Goal: Task Accomplishment & Management: Manage account settings

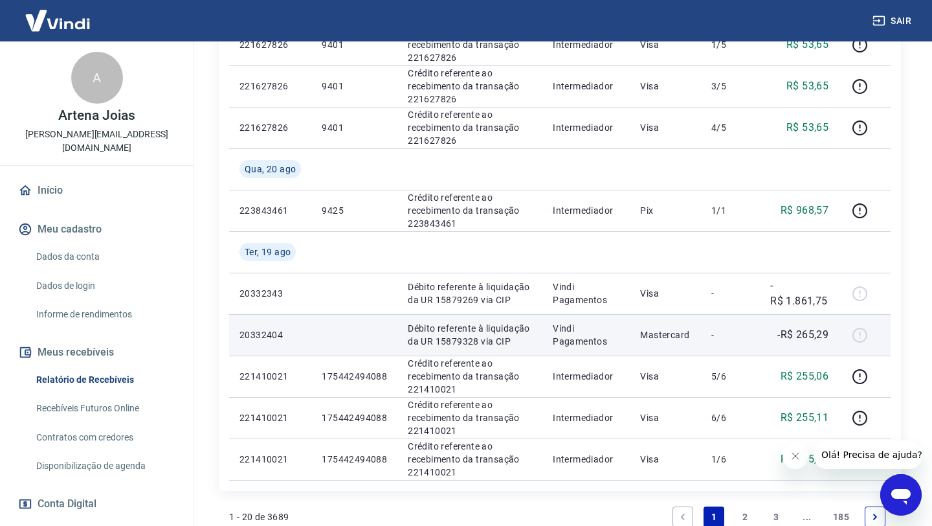
scroll to position [799, 0]
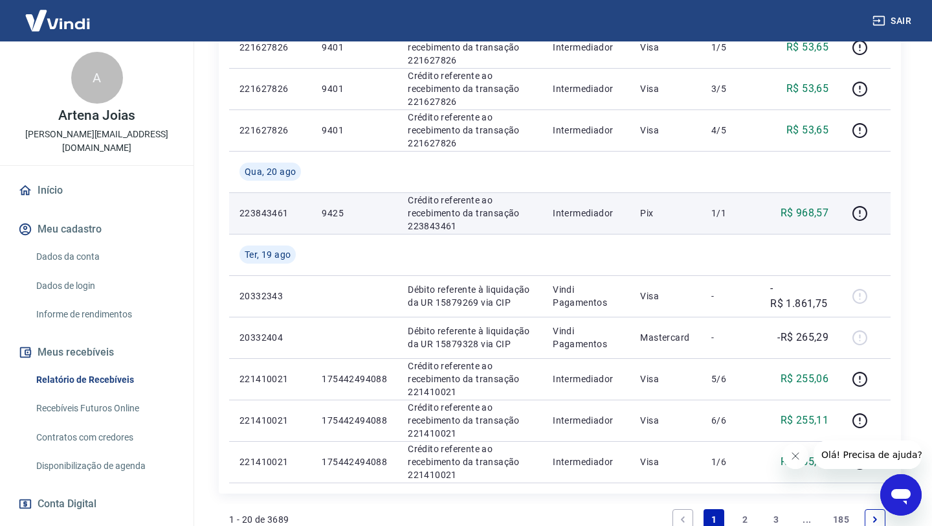
click at [445, 214] on p "Crédito referente ao recebimento da transação 223843461" at bounding box center [470, 213] width 124 height 39
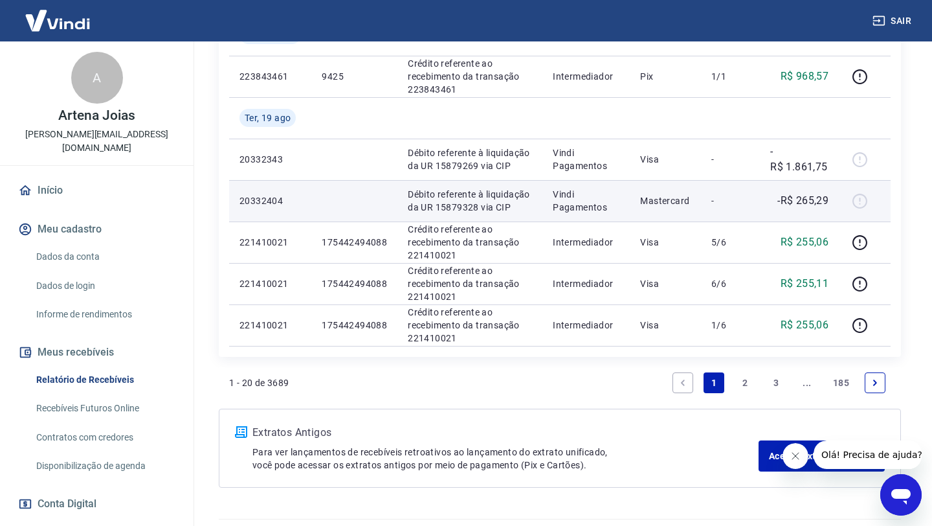
scroll to position [939, 0]
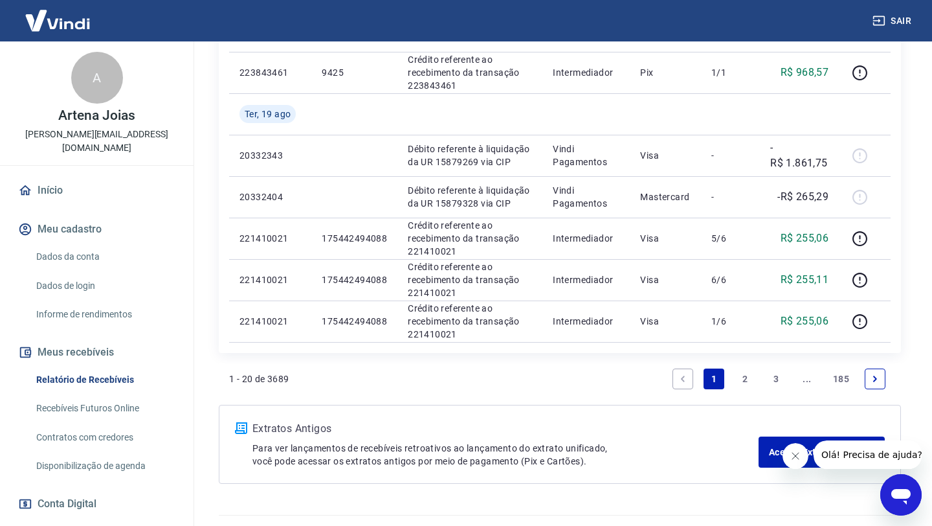
click at [742, 375] on link "2" at bounding box center [745, 378] width 21 height 21
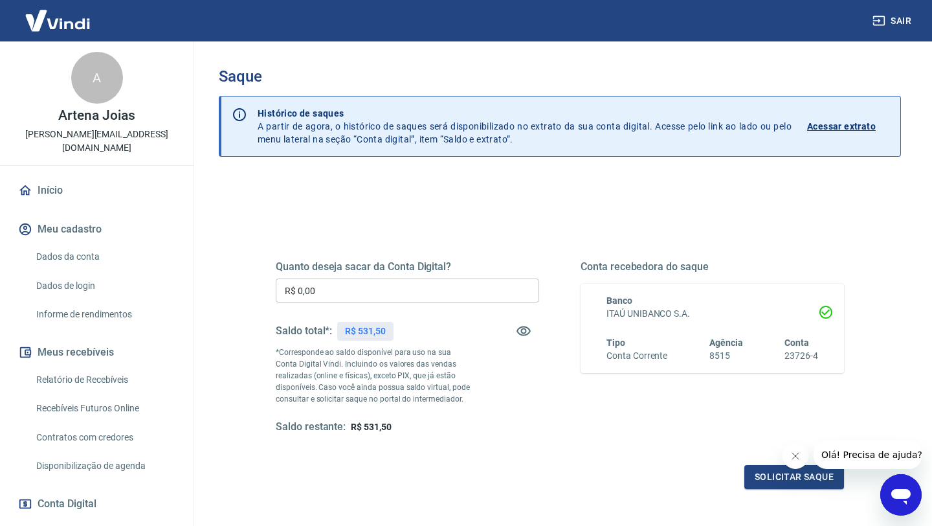
click at [322, 287] on input "R$ 0,00" at bounding box center [407, 290] width 263 height 24
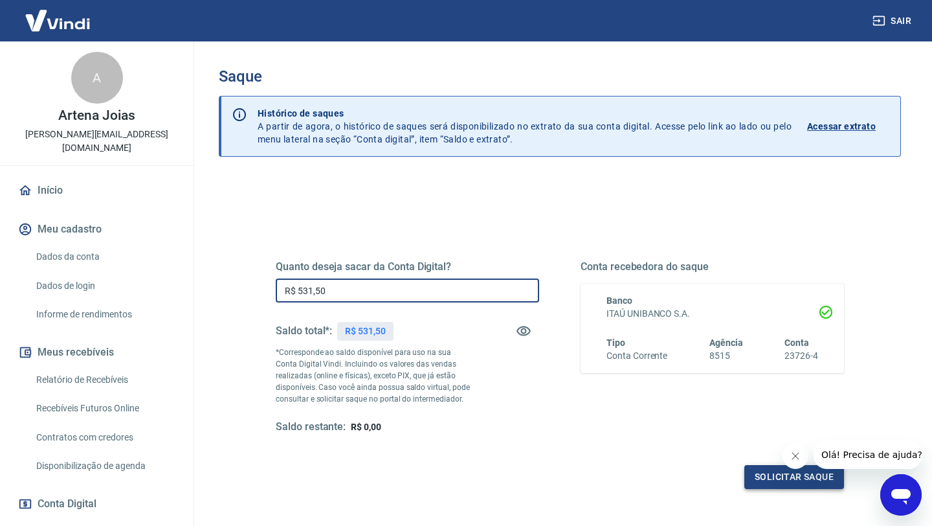
type input "R$ 531,50"
click at [792, 474] on button "Solicitar saque" at bounding box center [794, 477] width 100 height 24
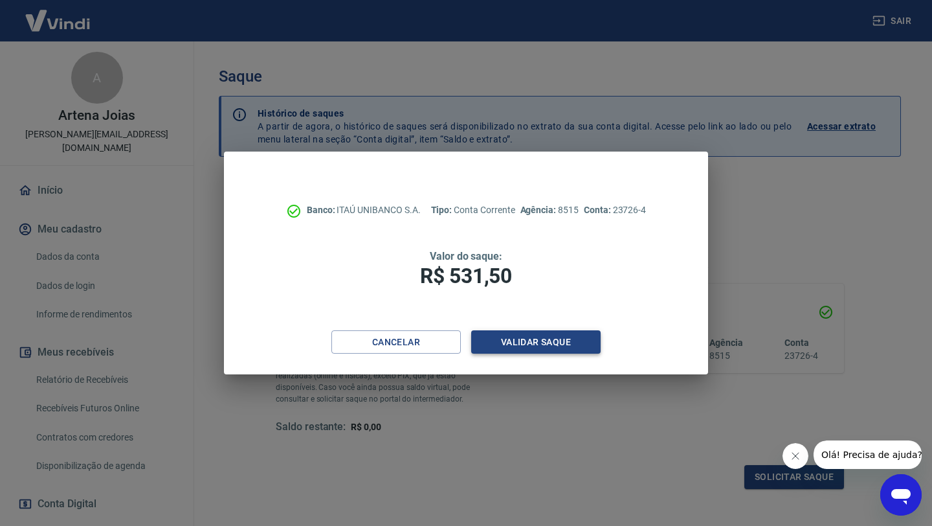
click at [571, 342] on button "Validar saque" at bounding box center [535, 342] width 129 height 24
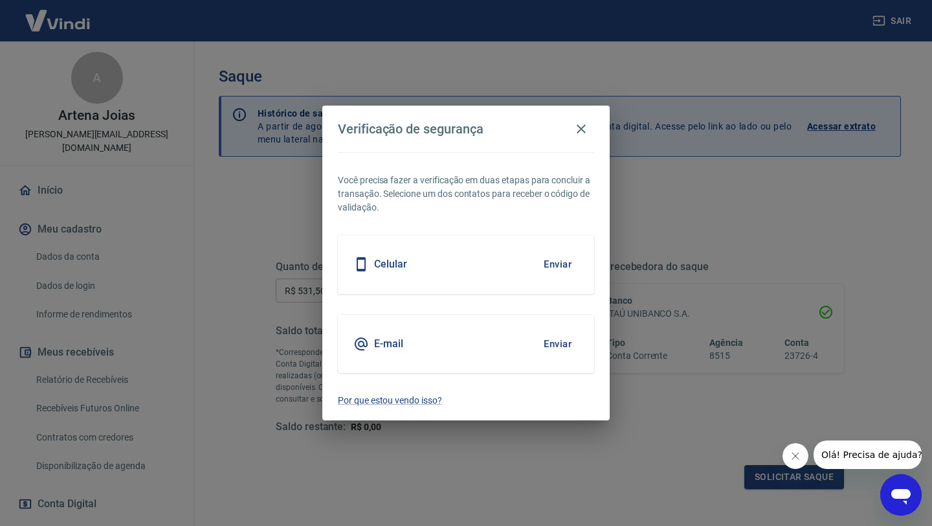
click at [390, 263] on h5 "Celular" at bounding box center [390, 264] width 33 height 13
click at [551, 261] on button "Enviar" at bounding box center [558, 264] width 42 height 27
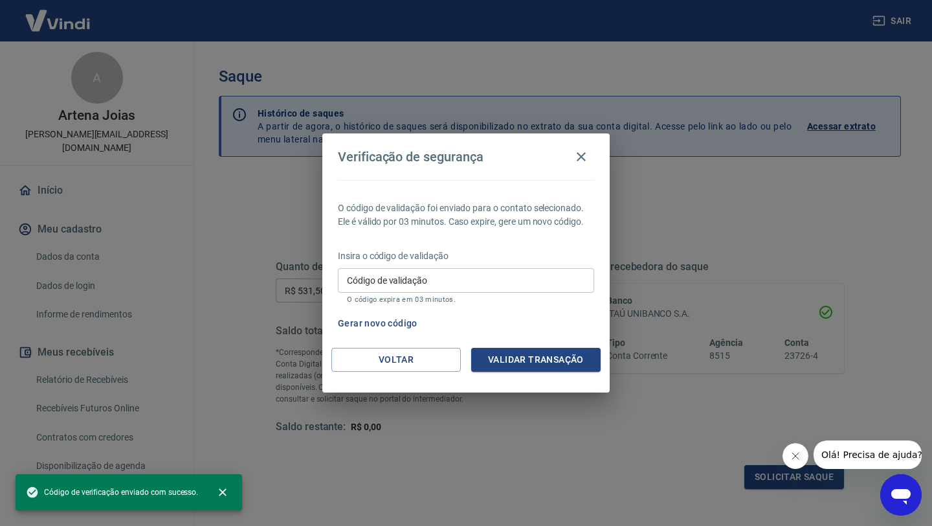
click at [349, 282] on div "Código de validação Código de validação O código expira em 03 minutos." at bounding box center [466, 285] width 256 height 35
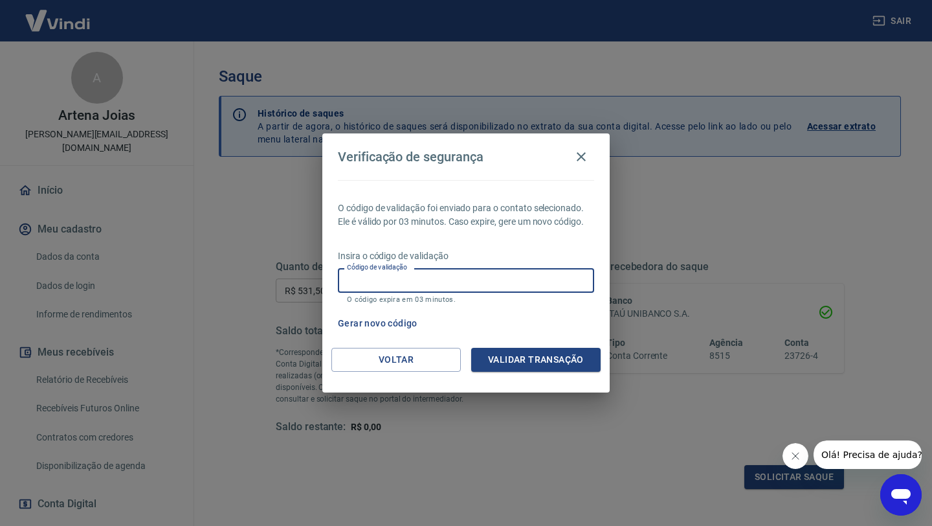
click at [445, 467] on div "Verificação de segurança O código de validação foi enviado para o contato selec…" at bounding box center [466, 263] width 932 height 526
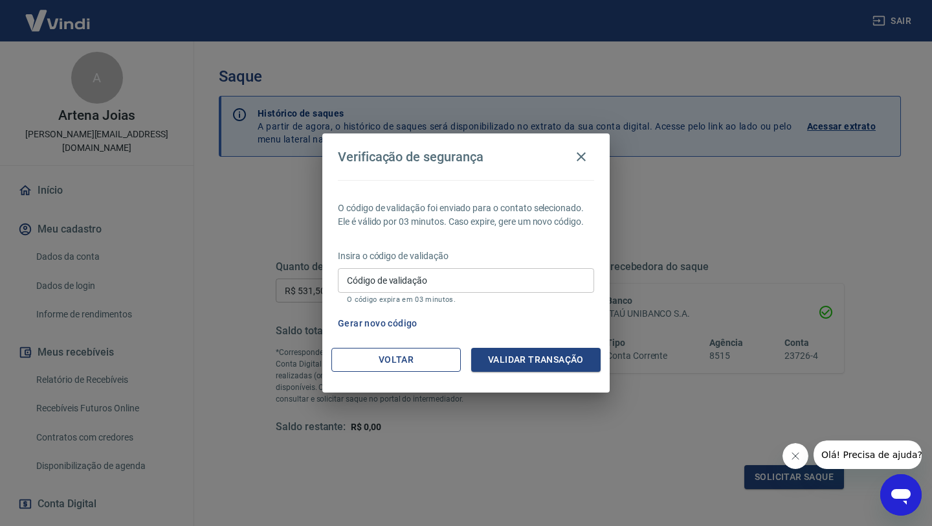
click at [403, 361] on button "Voltar" at bounding box center [395, 360] width 129 height 24
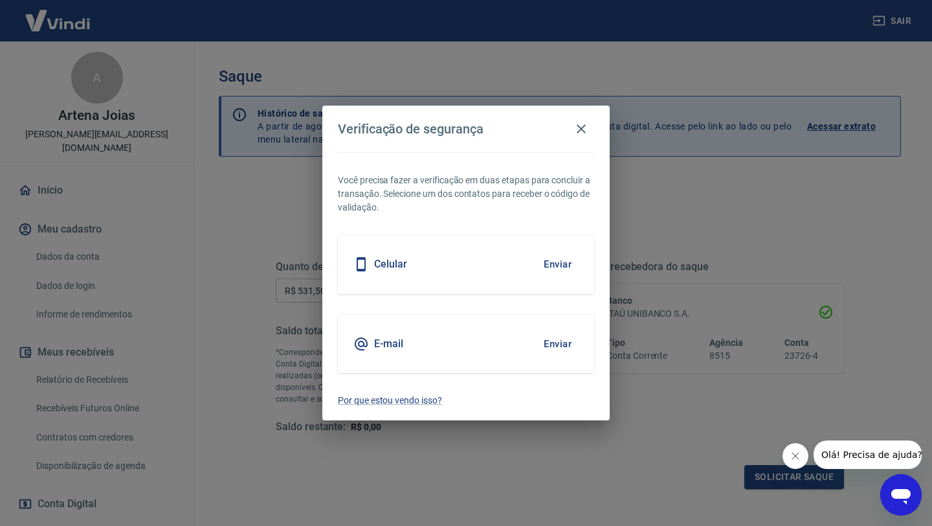
click at [556, 262] on button "Enviar" at bounding box center [558, 264] width 42 height 27
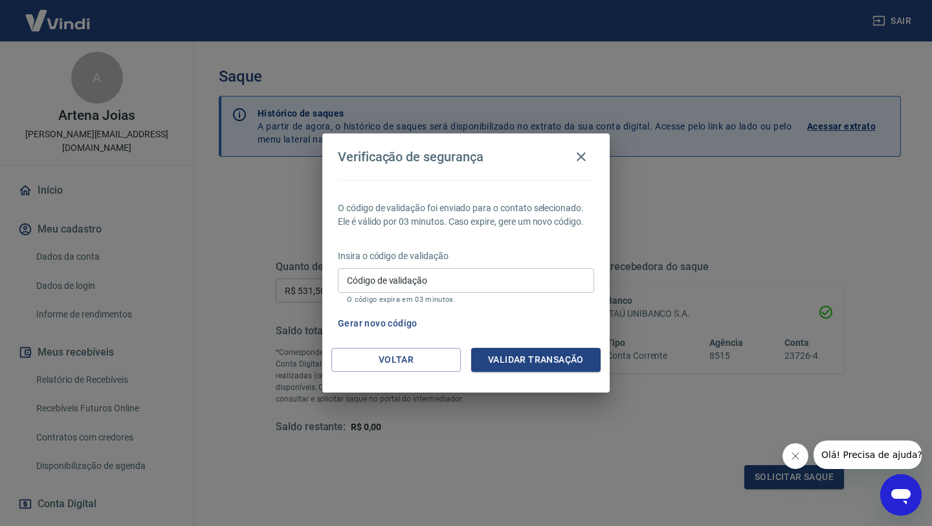
click at [353, 285] on div "Código de validação Código de validação O código expira em 03 minutos." at bounding box center [466, 285] width 256 height 35
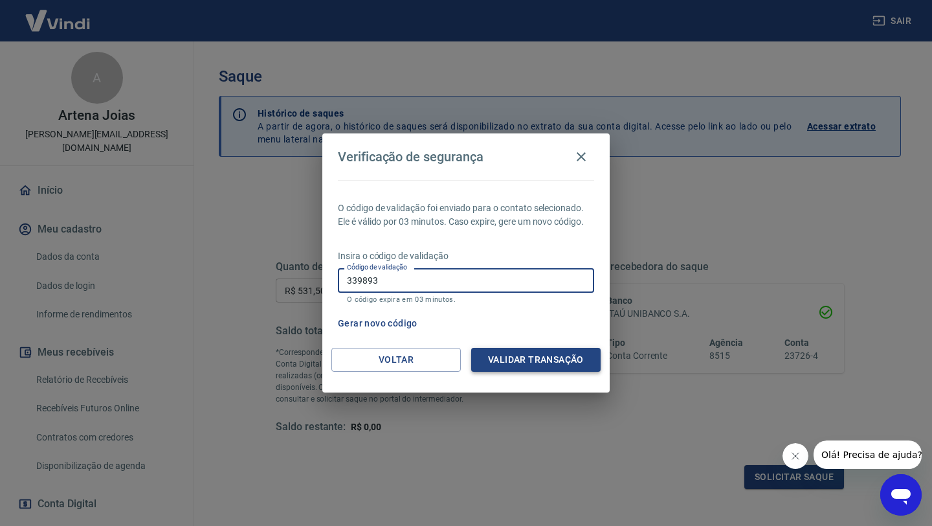
type input "339893"
click at [542, 356] on button "Validar transação" at bounding box center [535, 360] width 129 height 24
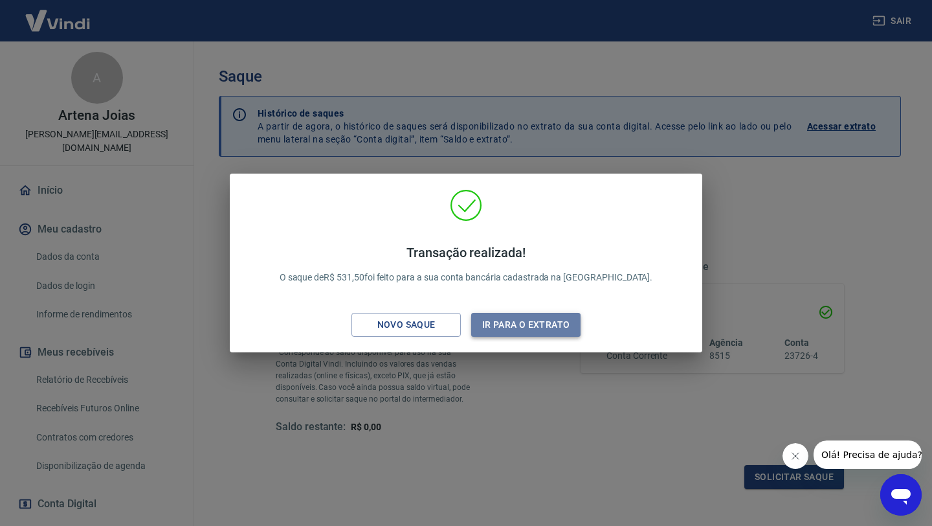
click at [535, 322] on button "Ir para o extrato" at bounding box center [525, 325] width 109 height 24
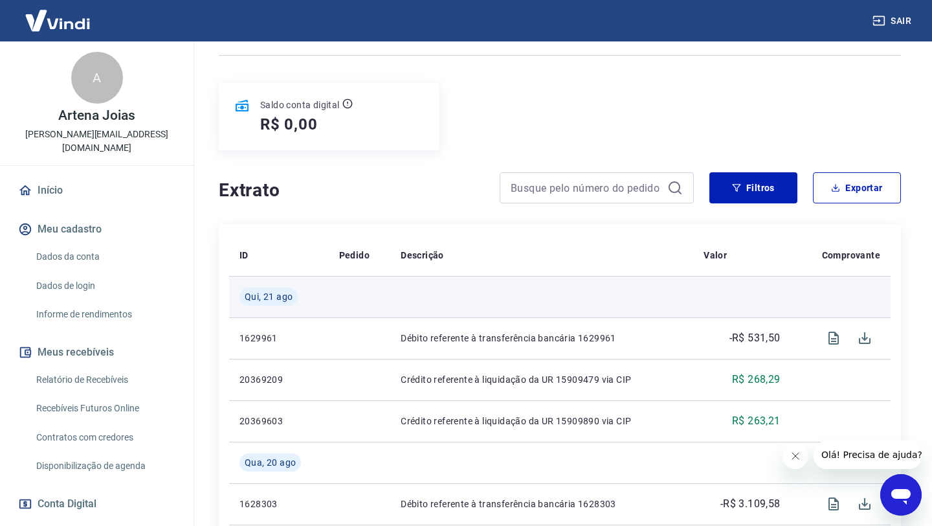
scroll to position [128, 0]
